Goal: Task Accomplishment & Management: Manage account settings

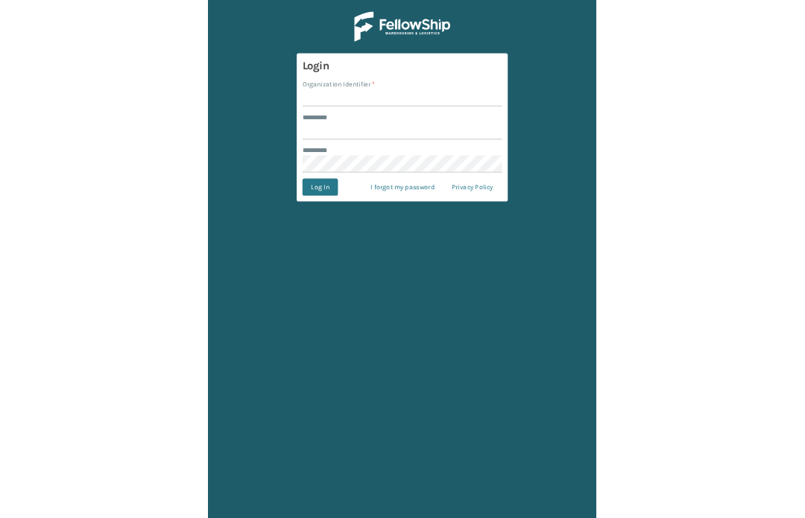
scroll to position [56, 0]
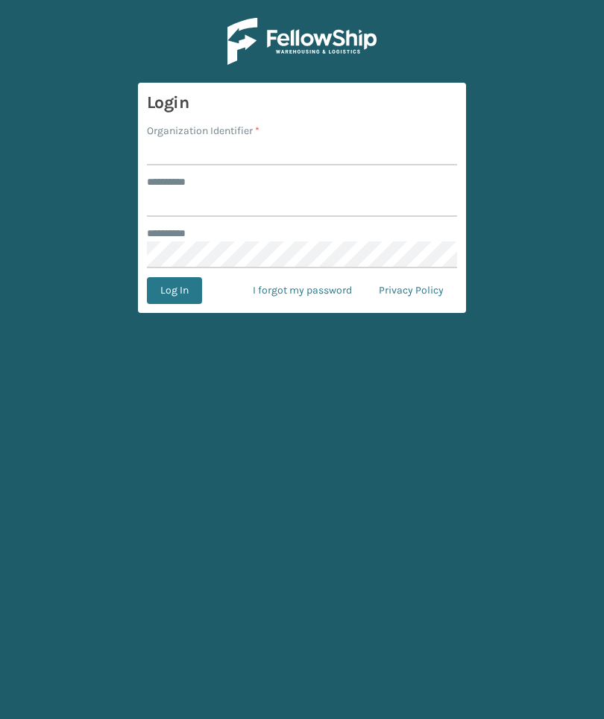
click at [200, 226] on div "******** *" at bounding box center [302, 234] width 310 height 16
click at [180, 174] on label "******** *" at bounding box center [174, 182] width 55 height 16
click at [180, 190] on input "******** *" at bounding box center [302, 203] width 310 height 27
click at [180, 174] on label "******** *" at bounding box center [174, 182] width 55 height 16
click at [180, 190] on input "******** *" at bounding box center [302, 203] width 310 height 27
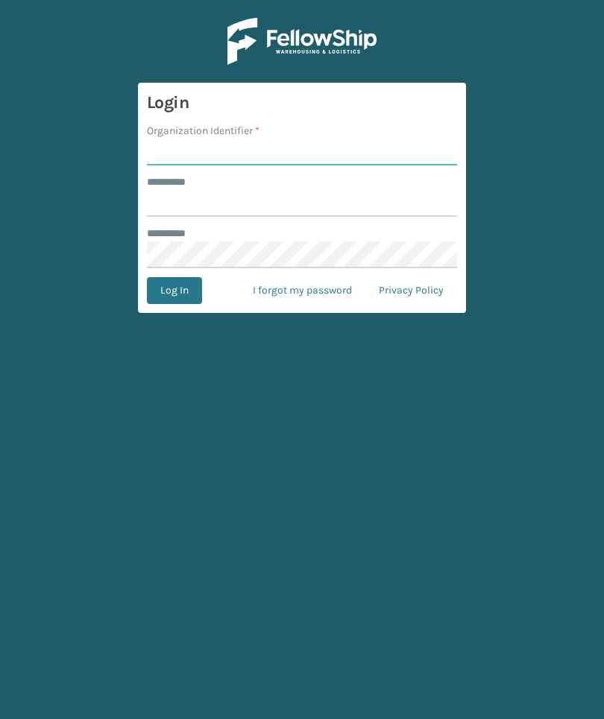
click at [171, 139] on input "Organization Identifier *" at bounding box center [302, 152] width 310 height 27
type input "Foamtex"
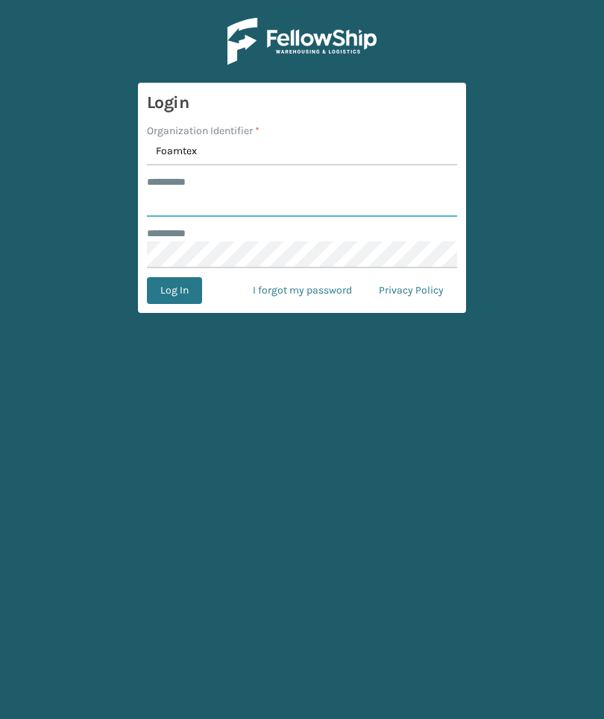
click at [358, 190] on input "******** *" at bounding box center [302, 203] width 310 height 27
type input "******"
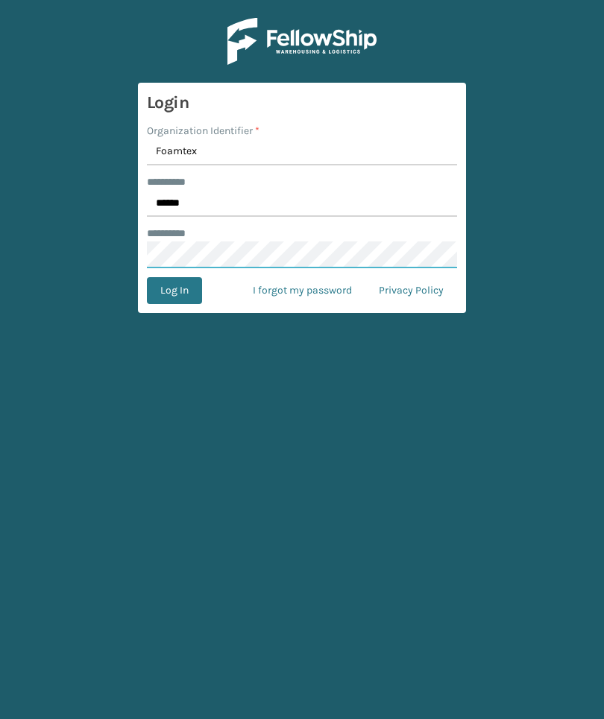
click at [174, 277] on button "Log In" at bounding box center [174, 290] width 55 height 27
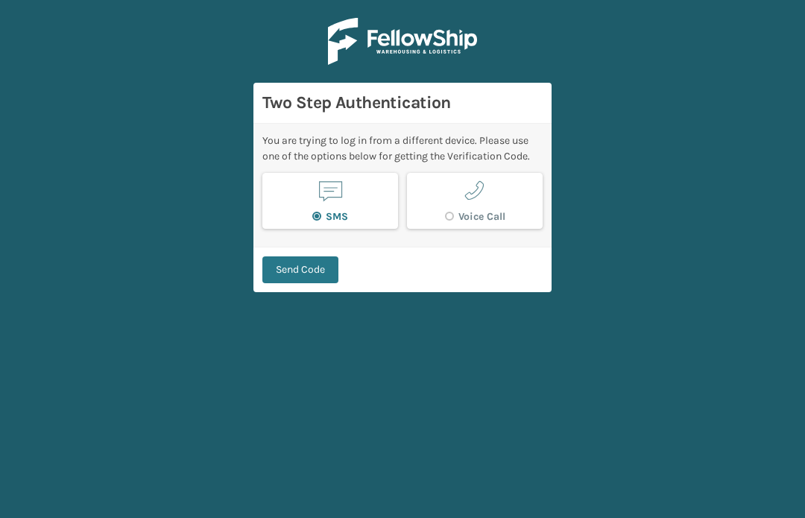
click at [320, 239] on main "Two Step Authentication You are trying to log in from a different device. Pleas…" at bounding box center [402, 259] width 805 height 518
click at [328, 256] on button "Send Code" at bounding box center [300, 269] width 76 height 27
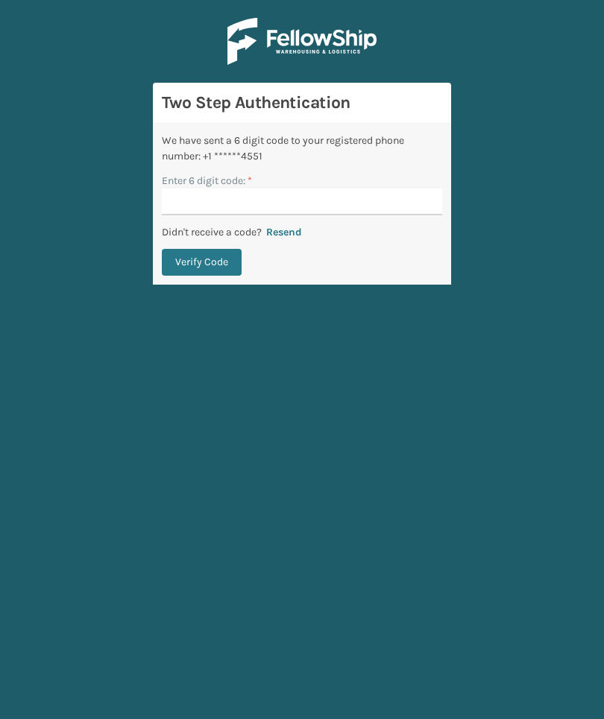
click at [399, 189] on input "Enter 6 digit code: *" at bounding box center [302, 202] width 280 height 27
click at [201, 262] on button "Verify Code" at bounding box center [202, 262] width 80 height 27
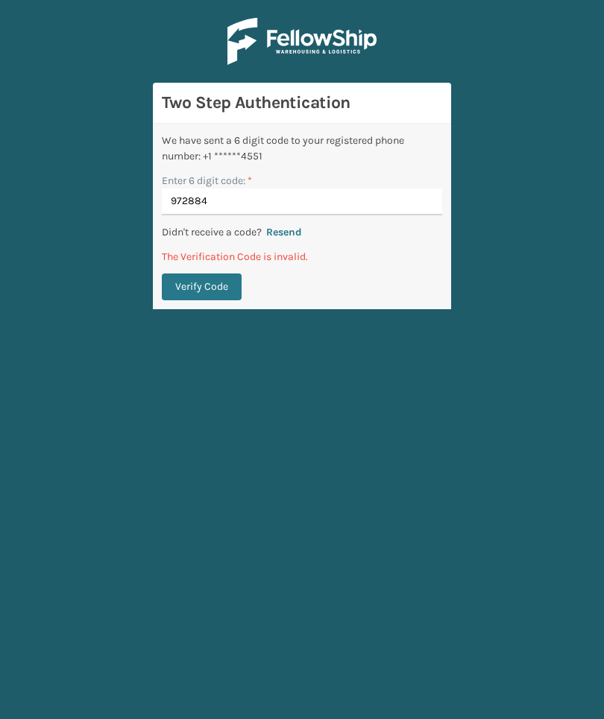
type input "972884"
click at [201, 287] on button "Verify Code" at bounding box center [202, 287] width 80 height 27
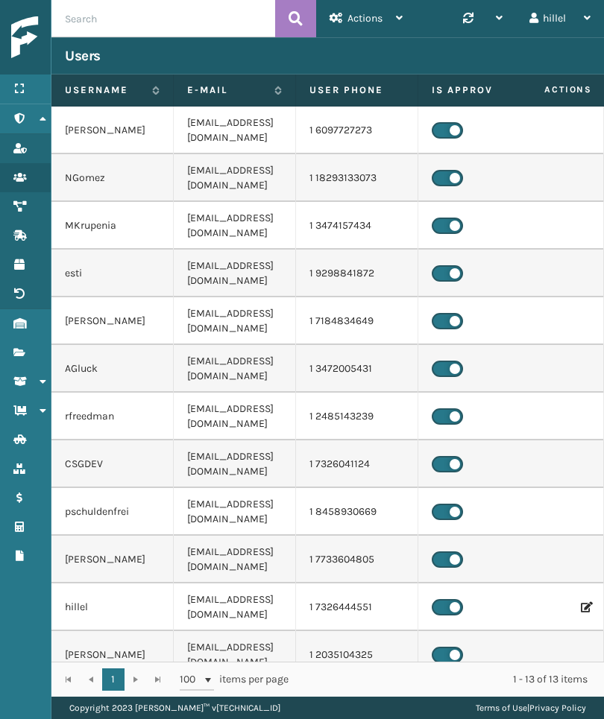
click at [10, 348] on link "Fulfillment Orders" at bounding box center [25, 352] width 51 height 29
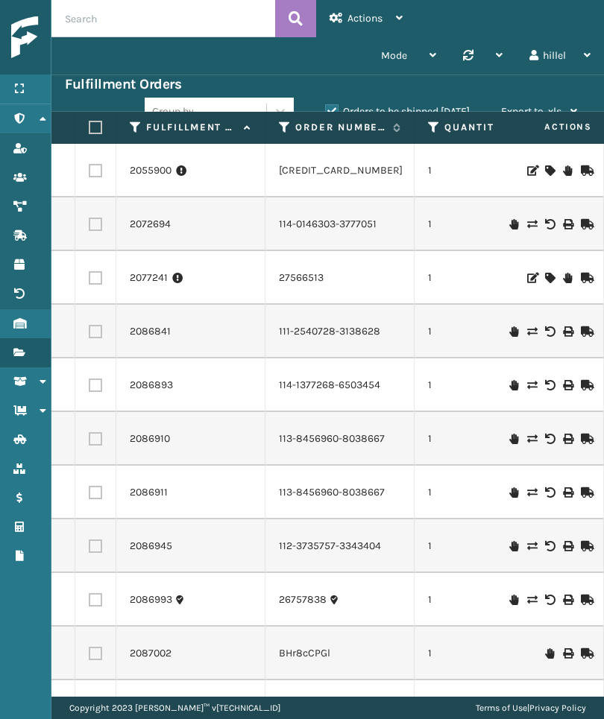
click at [22, 327] on icon at bounding box center [19, 323] width 12 height 10
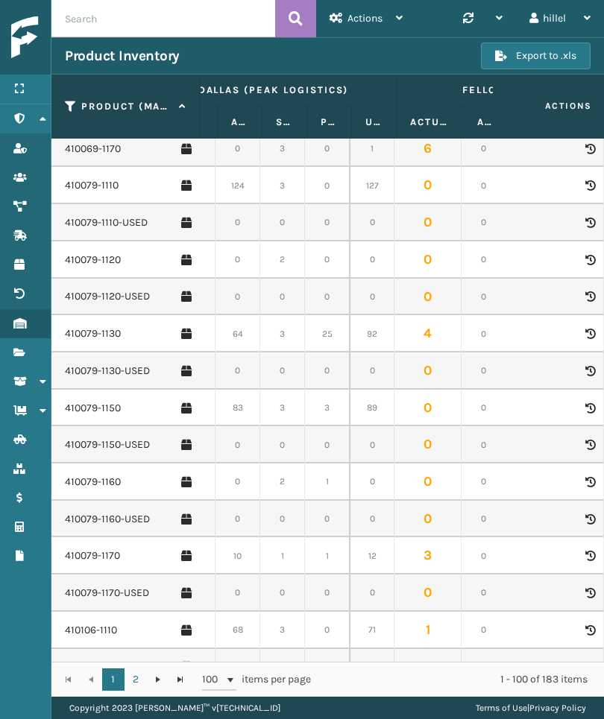
scroll to position [440, 63]
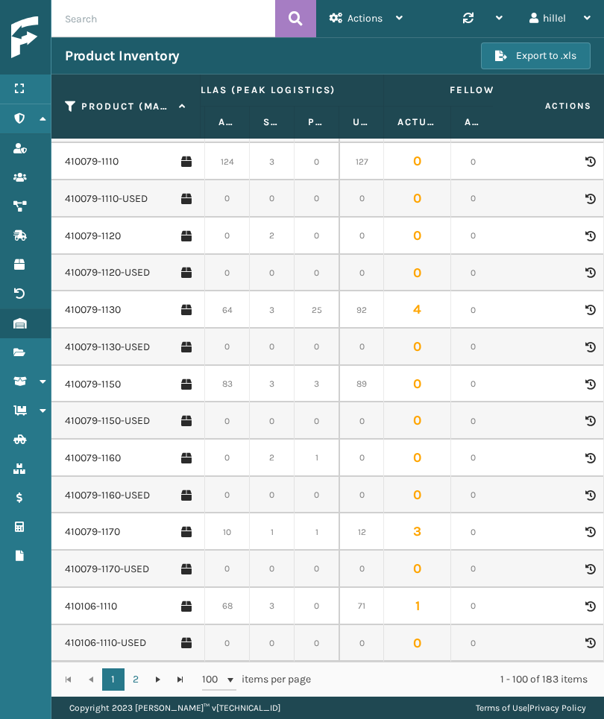
click at [85, 380] on link "410079-1150" at bounding box center [93, 384] width 56 height 15
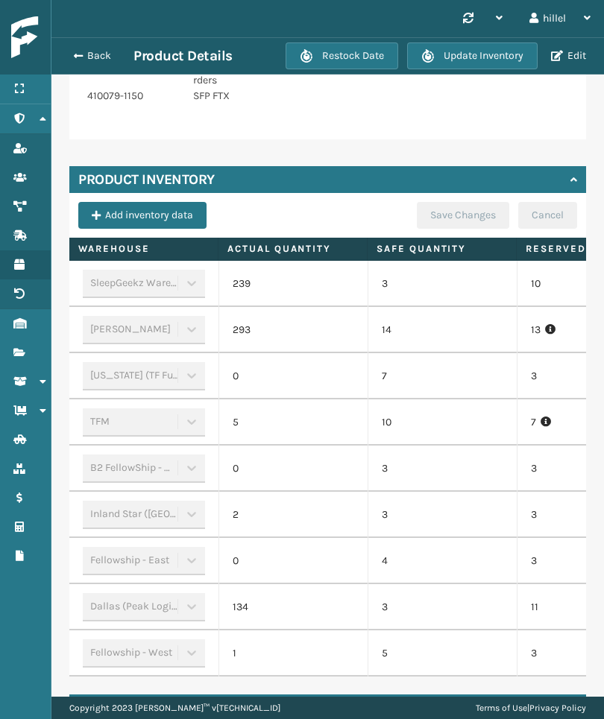
click at [546, 581] on td "3" at bounding box center [591, 561] width 149 height 46
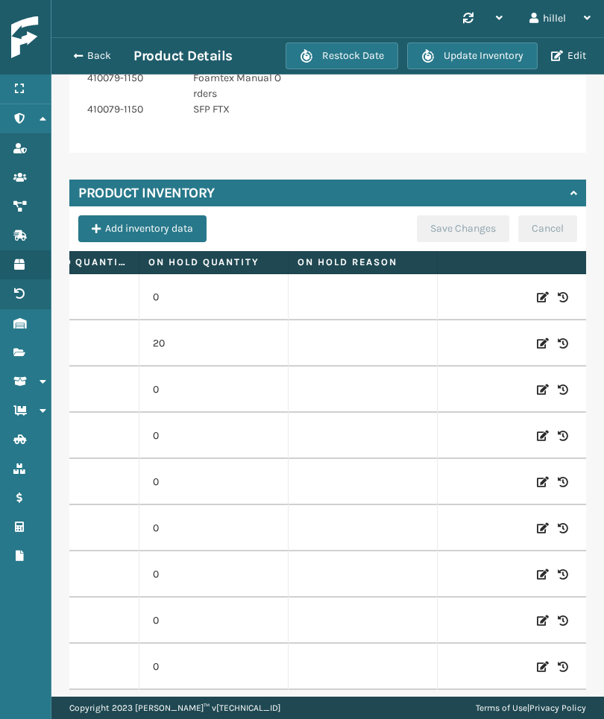
click at [546, 429] on icon at bounding box center [543, 436] width 12 height 15
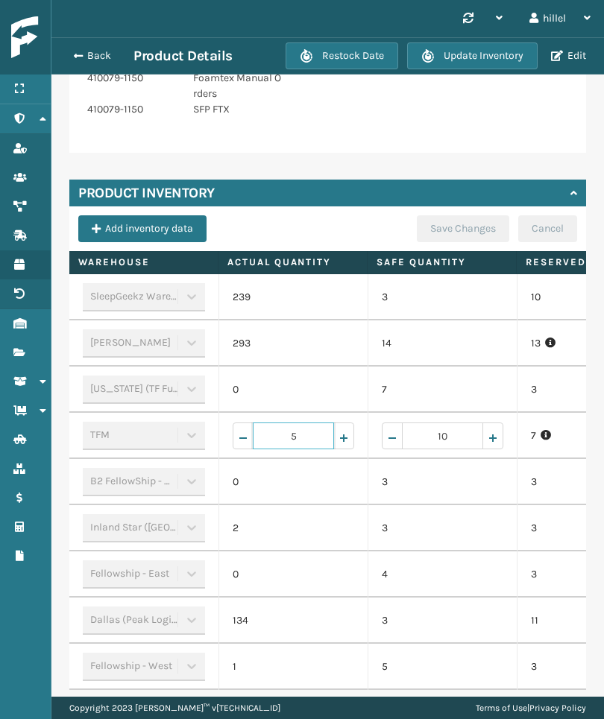
click at [320, 423] on input "5" at bounding box center [293, 436] width 81 height 27
type input "20"
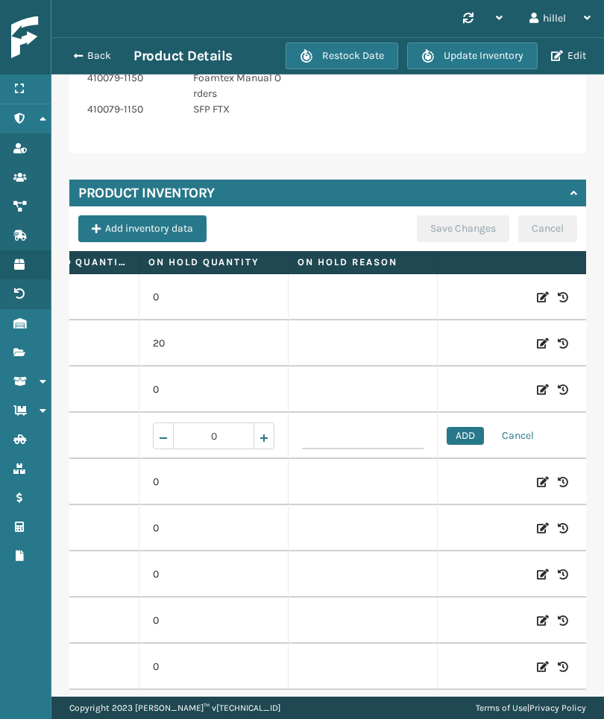
click at [467, 427] on button "ADD" at bounding box center [464, 436] width 37 height 18
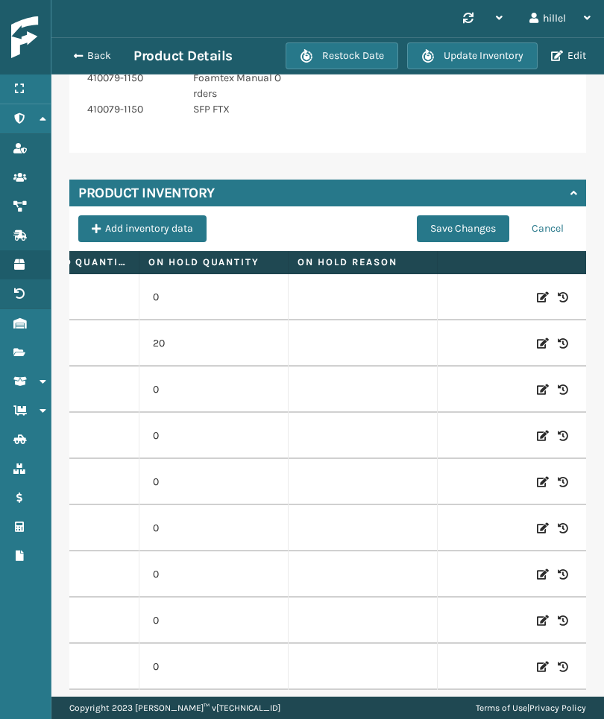
click at [481, 215] on button "Save Changes" at bounding box center [463, 228] width 92 height 27
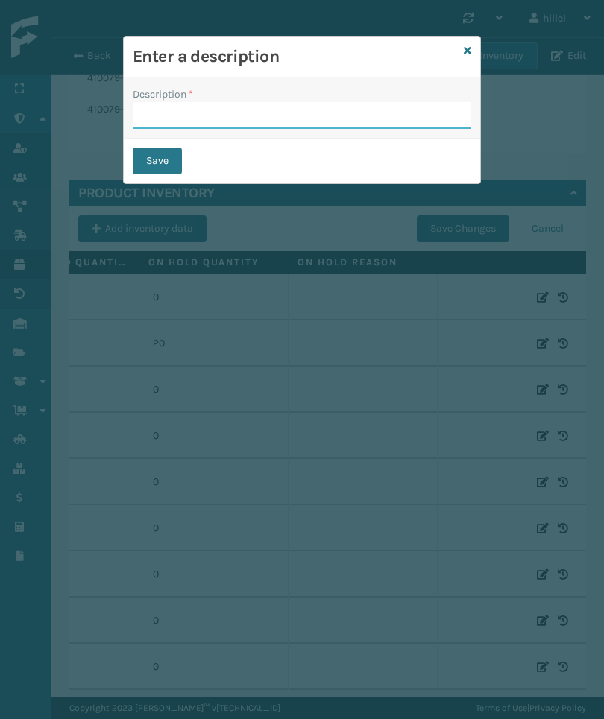
click at [421, 115] on input "Description *" at bounding box center [302, 115] width 338 height 27
type input "Update"
click at [174, 168] on button "Save" at bounding box center [157, 161] width 49 height 27
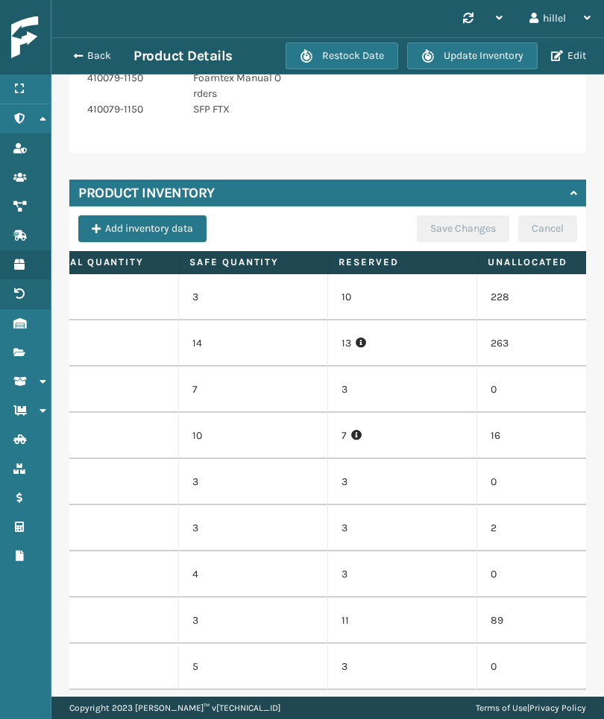
click at [13, 713] on div "Menu Administration Roles Users Channels Shipping Carriers Products Return Addr…" at bounding box center [25, 359] width 51 height 719
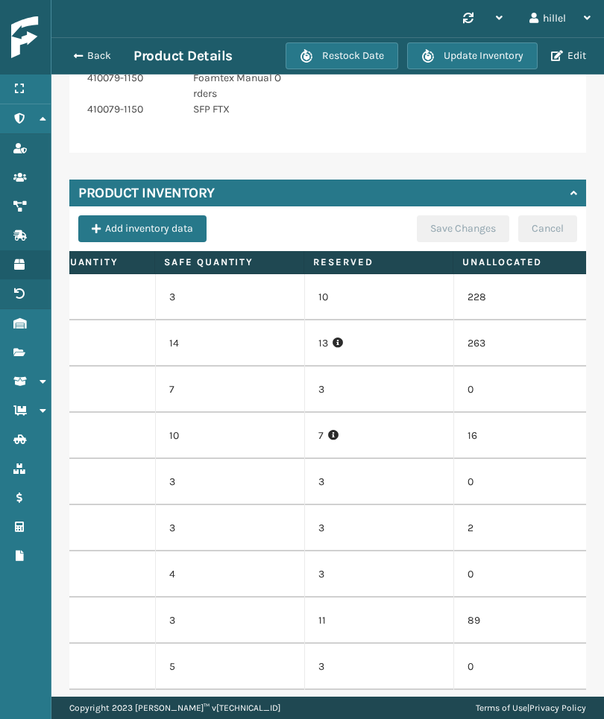
click at [552, 598] on td "89" at bounding box center [527, 621] width 149 height 46
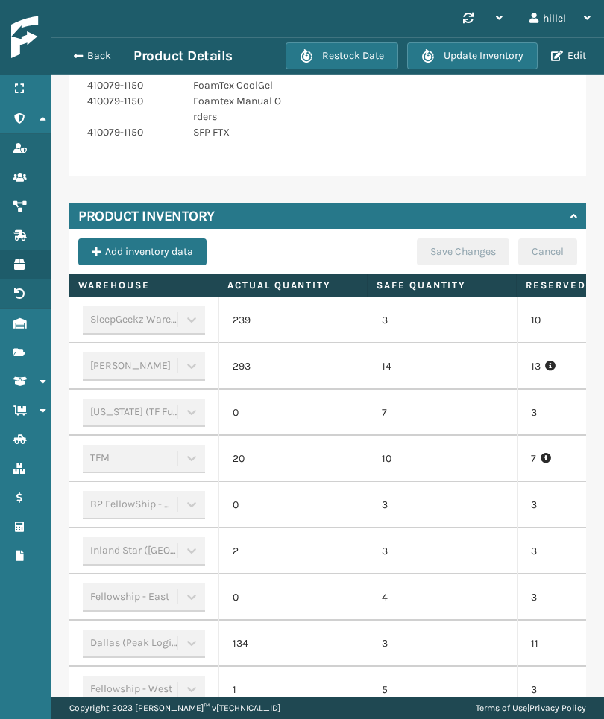
click at [105, 49] on button "Back" at bounding box center [99, 55] width 69 height 13
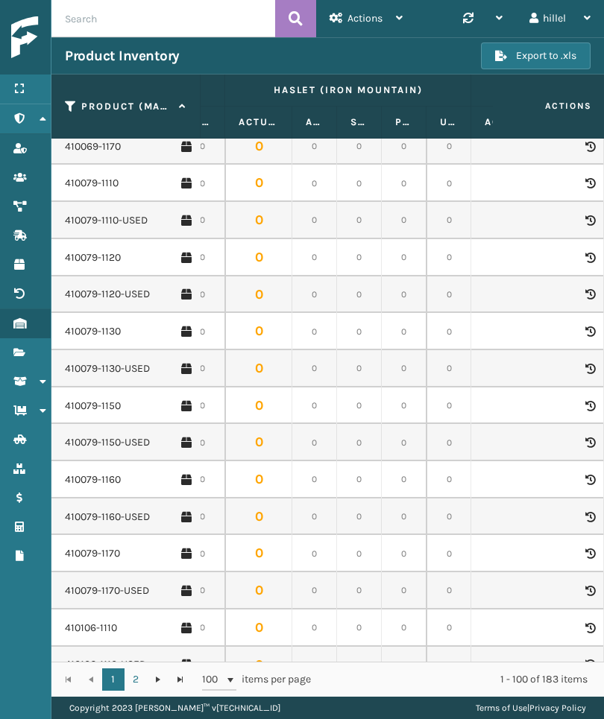
click at [102, 473] on link "410079-1160" at bounding box center [93, 480] width 56 height 15
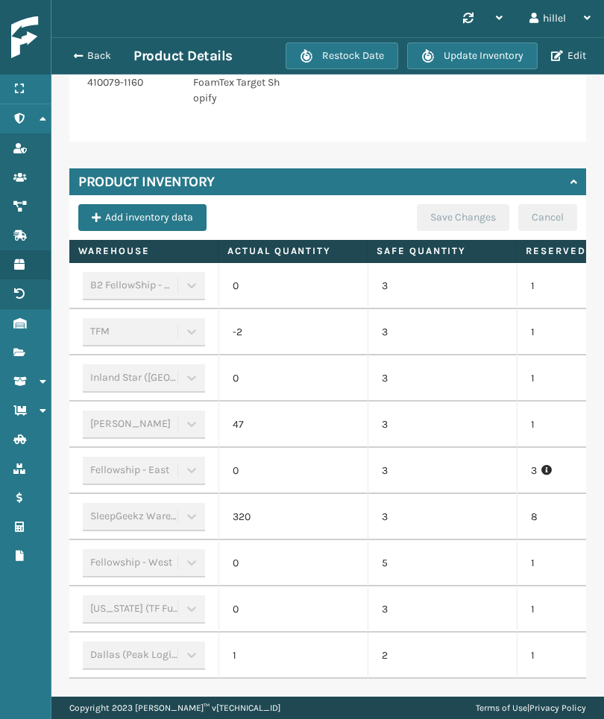
click at [534, 540] on td "8" at bounding box center [591, 517] width 149 height 46
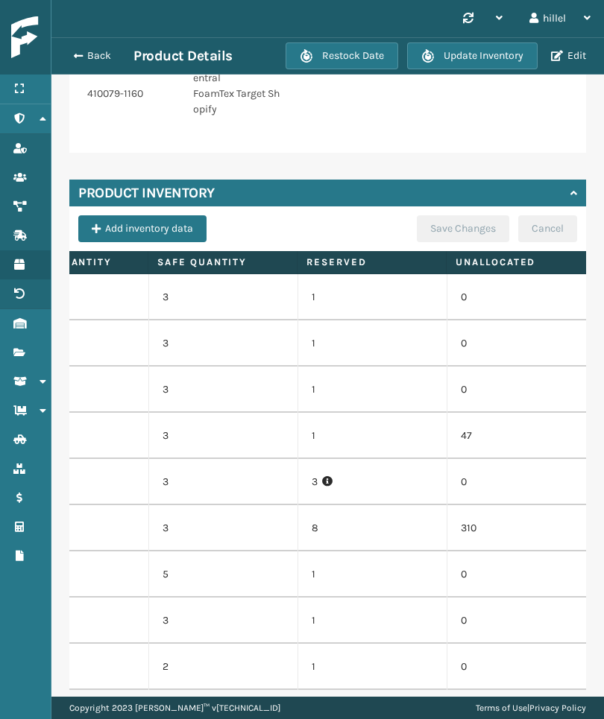
click at [83, 505] on td "320" at bounding box center [73, 528] width 149 height 46
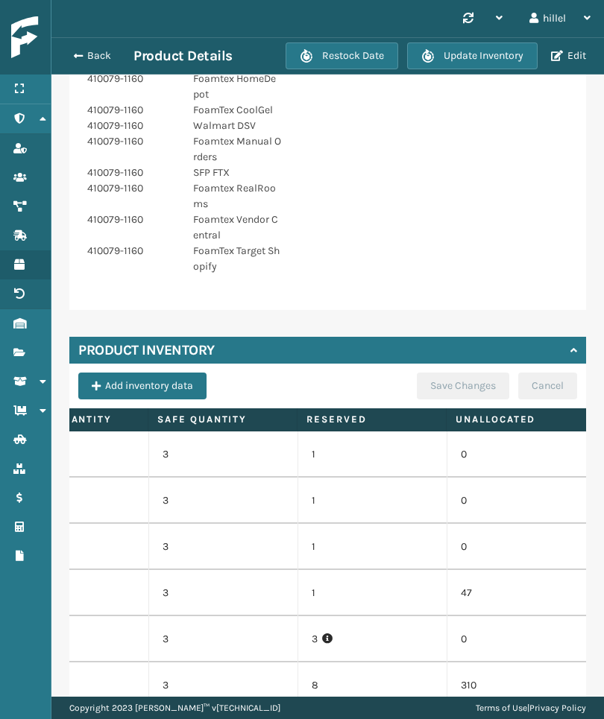
click at [98, 49] on button "Back" at bounding box center [99, 55] width 69 height 13
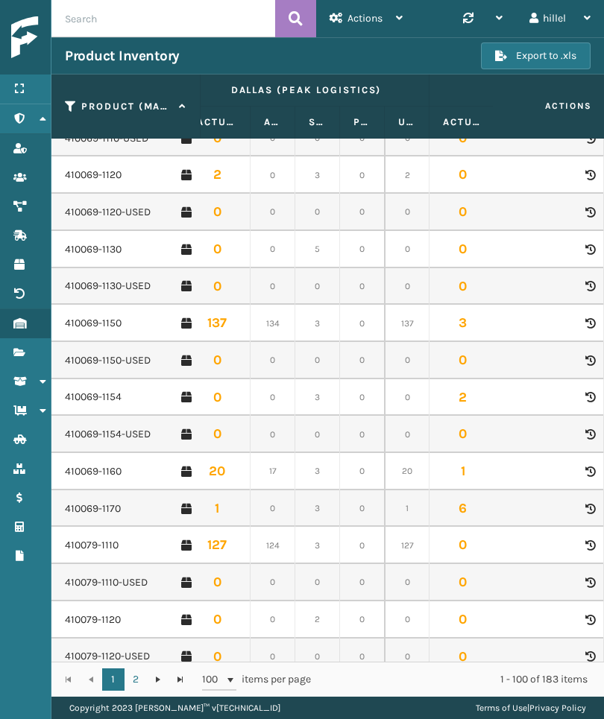
click at [72, 393] on link "410069-1154" at bounding box center [93, 397] width 57 height 15
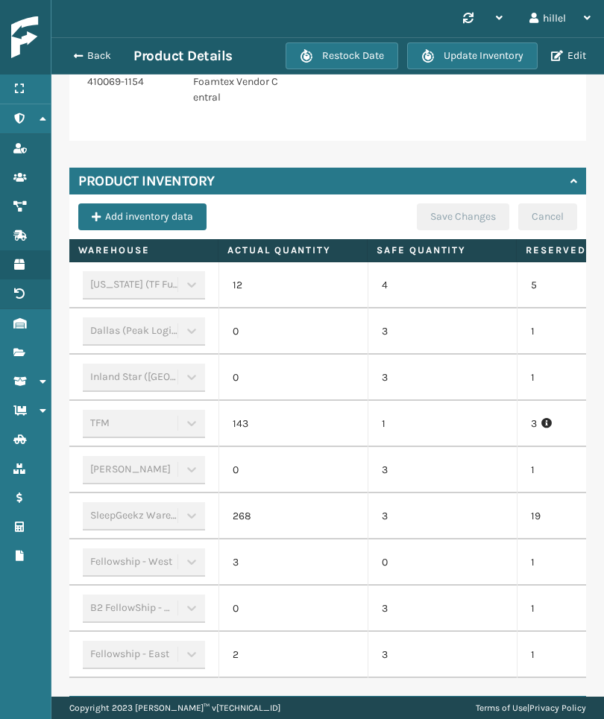
click at [534, 559] on p "1" at bounding box center [591, 562] width 121 height 15
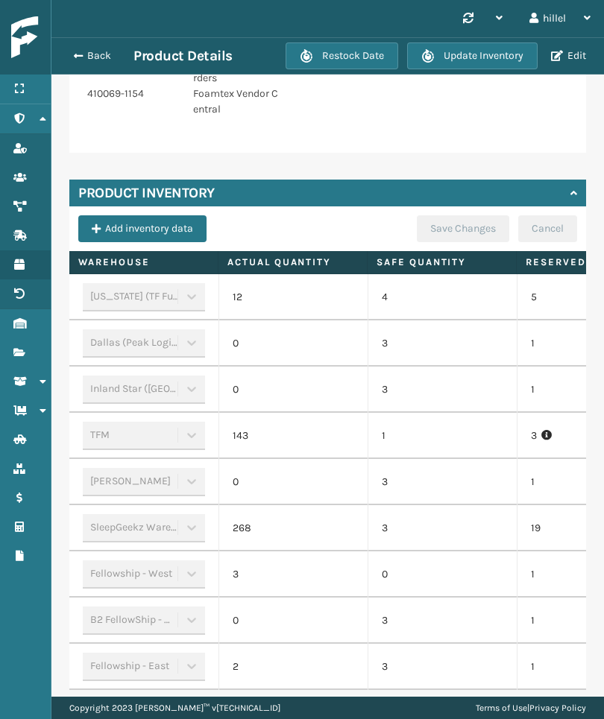
click at [120, 587] on div "Fellowship - West" at bounding box center [144, 574] width 122 height 28
click at [97, 51] on button "Back" at bounding box center [99, 55] width 69 height 13
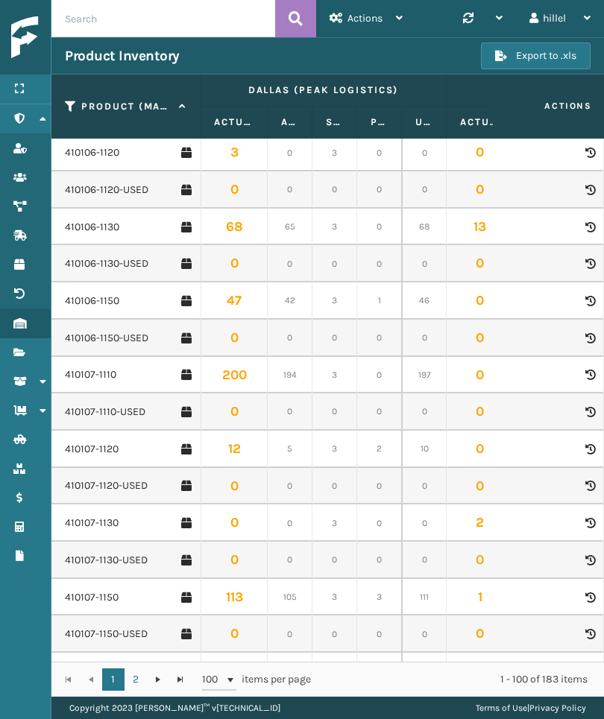
click at [83, 590] on link "410107-1150" at bounding box center [92, 597] width 54 height 15
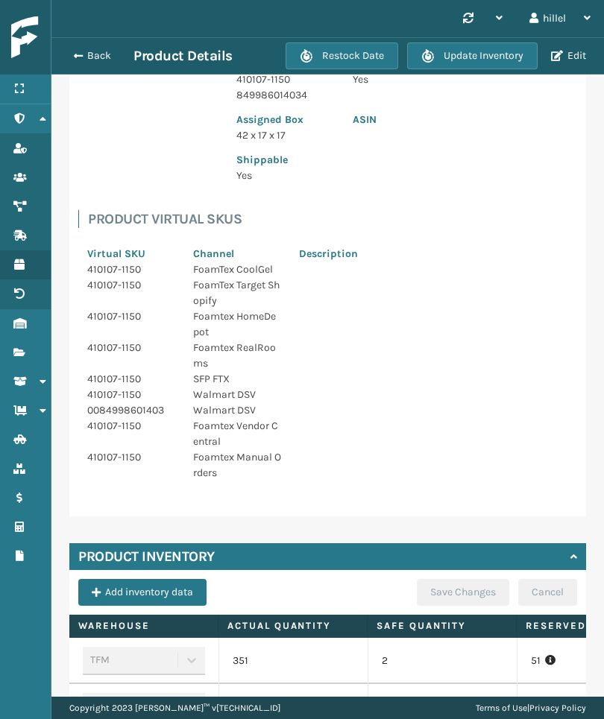
click at [8, 713] on div "Menu Administration Roles Users Channels Shipping Carriers Products Return Addr…" at bounding box center [25, 359] width 51 height 719
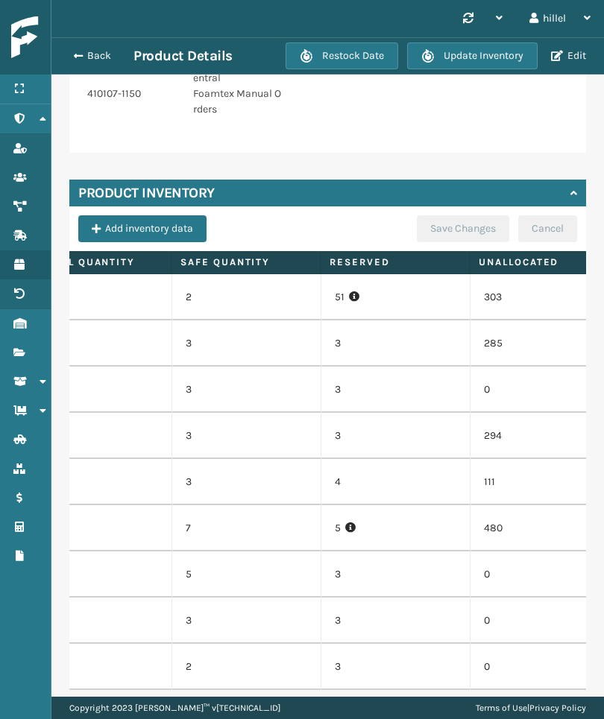
click at [94, 39] on div "Back Product Details Restock Date Update Inventory Edit" at bounding box center [327, 55] width 552 height 37
click at [98, 61] on button "Back" at bounding box center [99, 55] width 69 height 13
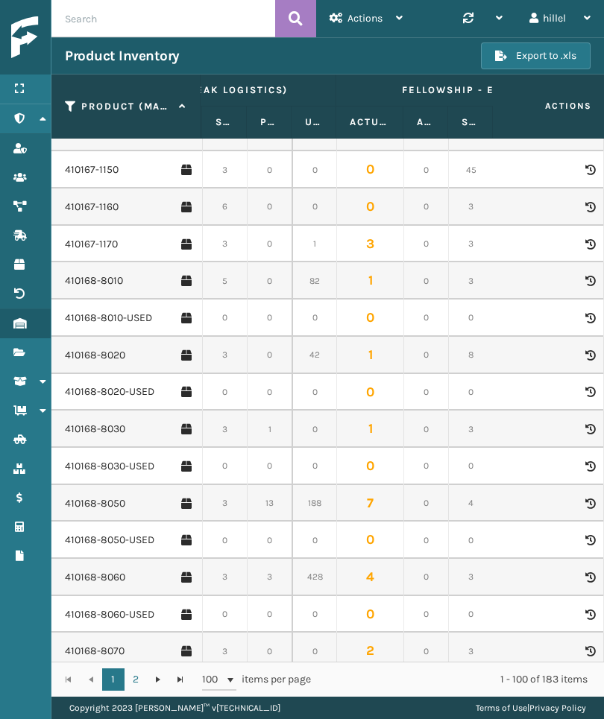
scroll to position [0, 110]
click at [83, 570] on link "410168-8060" at bounding box center [95, 577] width 60 height 15
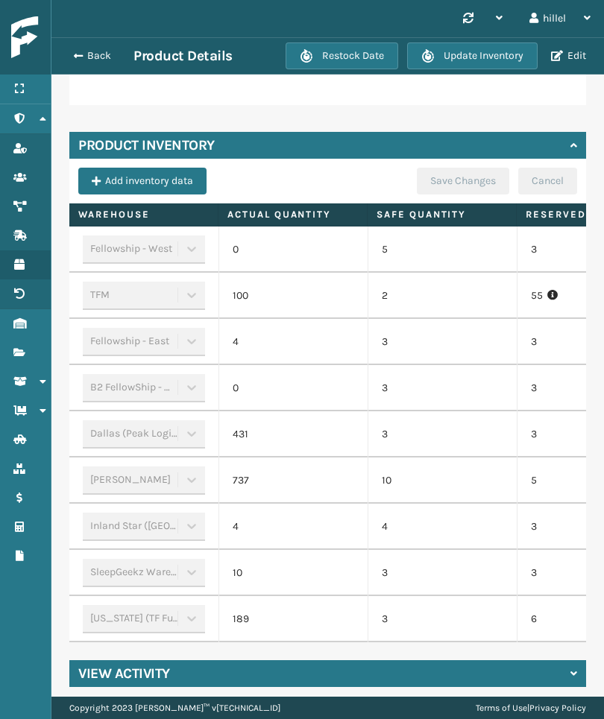
click at [531, 588] on td "3" at bounding box center [591, 573] width 149 height 46
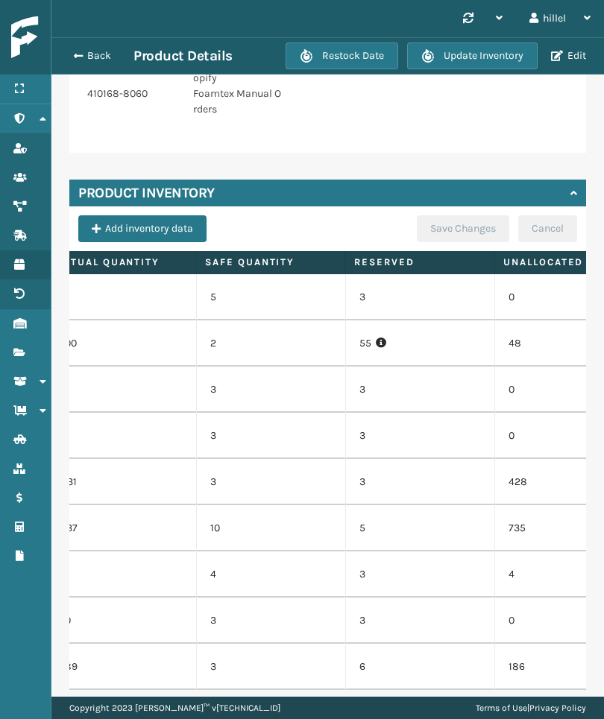
scroll to position [0, 154]
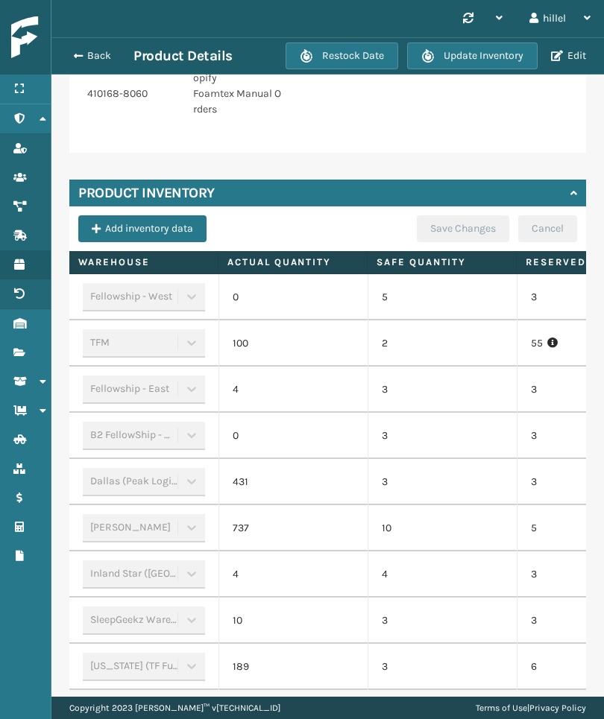
click at [80, 58] on span "button" at bounding box center [78, 56] width 9 height 10
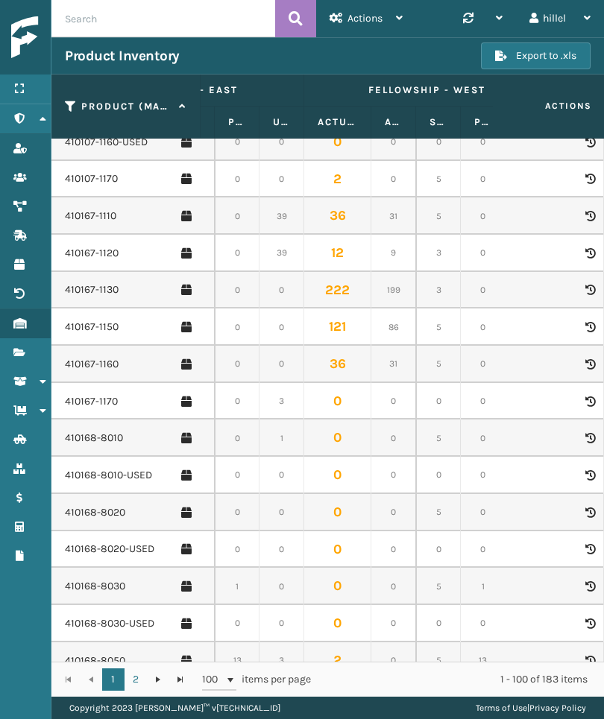
click at [92, 654] on link "410168-8050" at bounding box center [95, 661] width 60 height 15
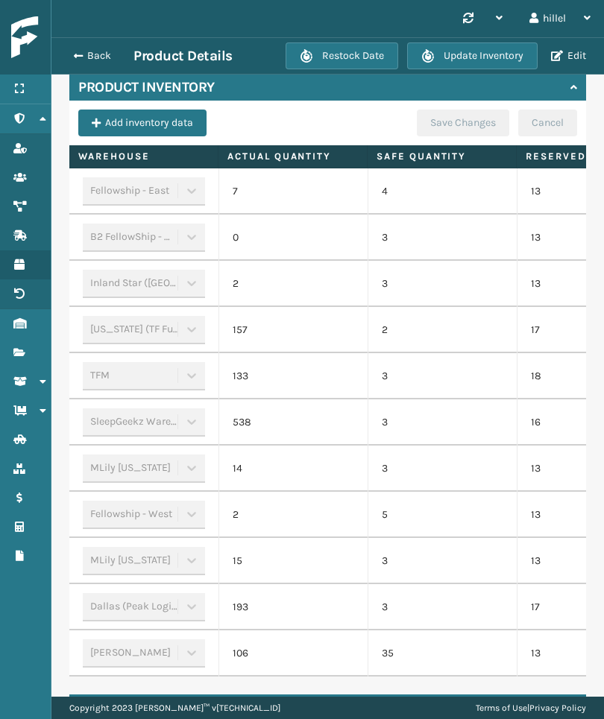
click at [556, 532] on td "13" at bounding box center [591, 515] width 149 height 46
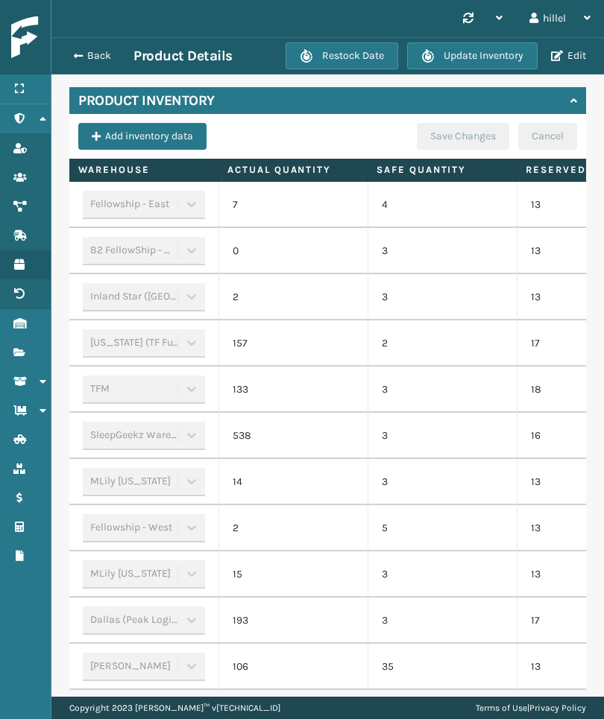
click at [549, 598] on td "17" at bounding box center [591, 621] width 149 height 46
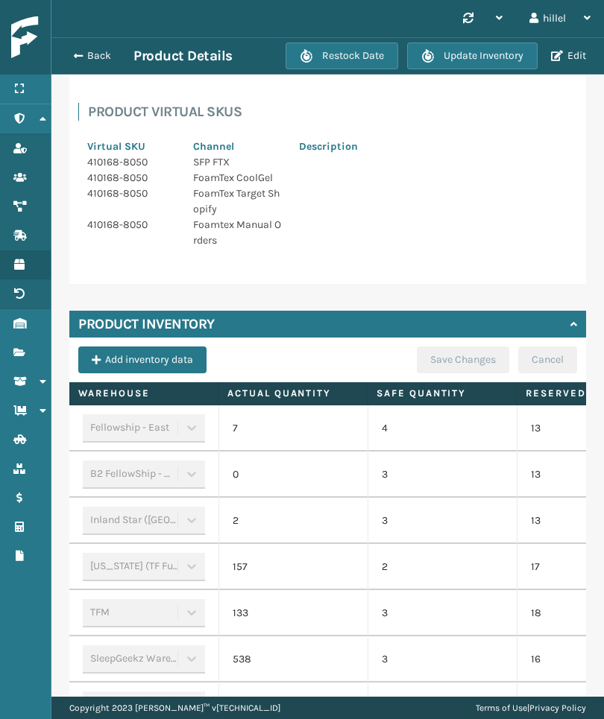
click at [103, 49] on button "Back" at bounding box center [99, 55] width 69 height 13
